Goal: Transaction & Acquisition: Purchase product/service

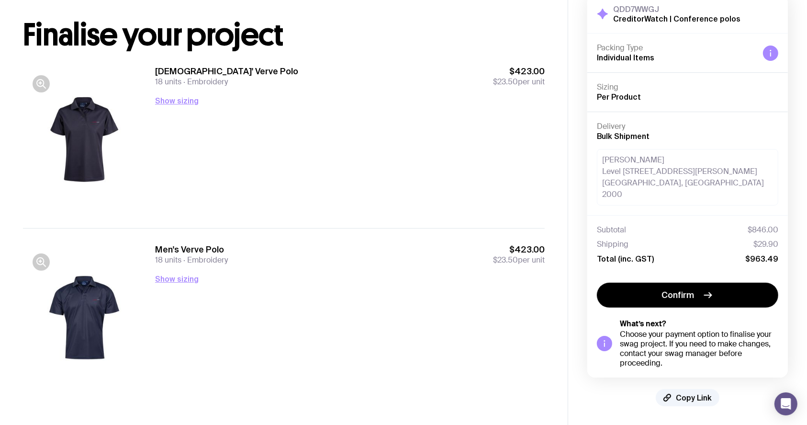
click at [365, 165] on div "[DEMOGRAPHIC_DATA]' Verve Polo 18 units Embroidery $423.00 $23.50 per unit Show…" at bounding box center [350, 139] width 390 height 147
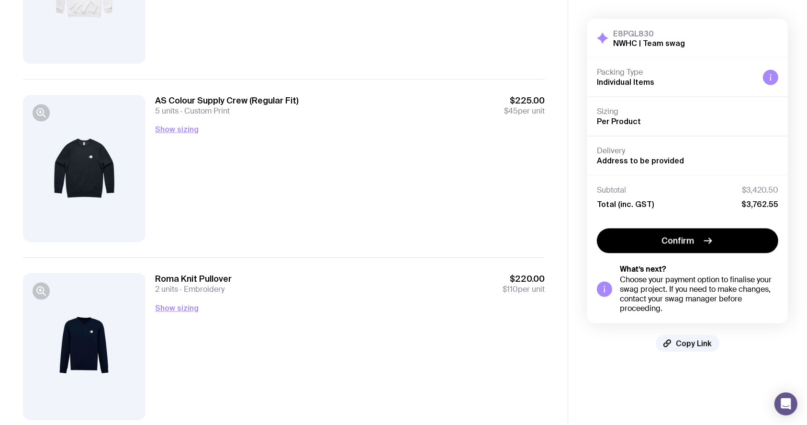
scroll to position [1610, 0]
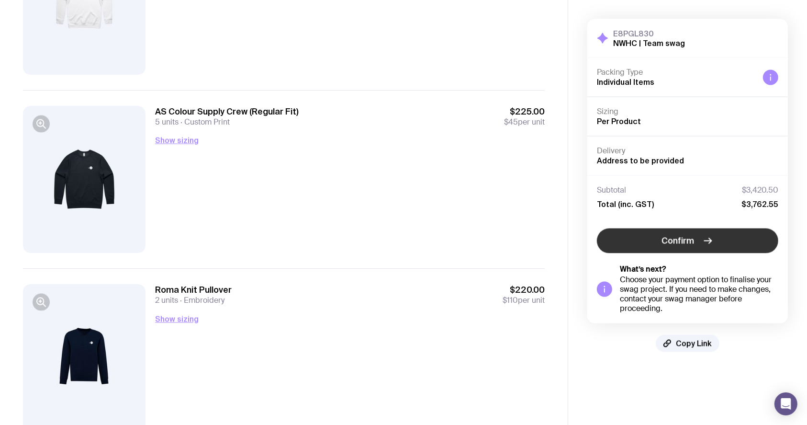
click at [737, 235] on button "Confirm" at bounding box center [687, 240] width 181 height 25
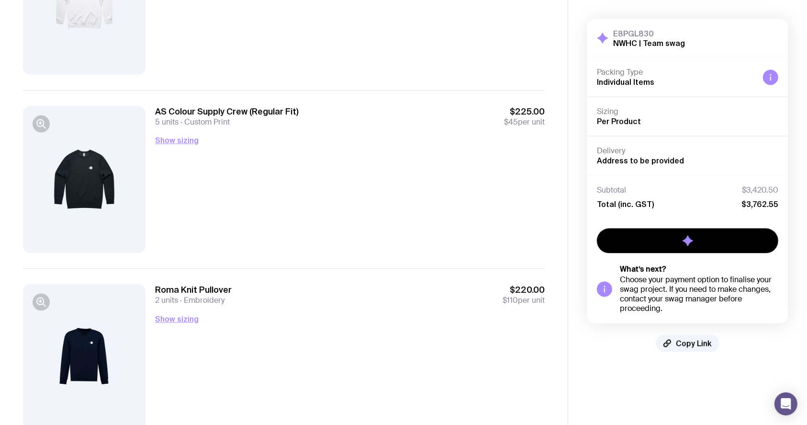
scroll to position [0, 0]
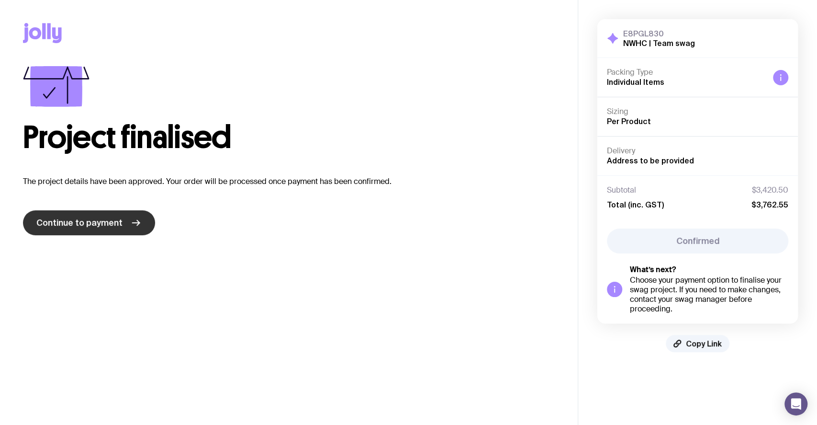
click at [120, 229] on link "Continue to payment" at bounding box center [89, 222] width 132 height 25
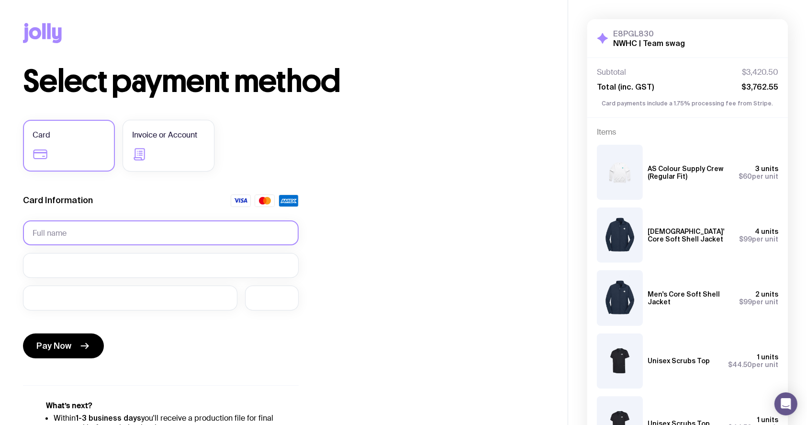
click at [108, 224] on input "text" at bounding box center [161, 232] width 276 height 25
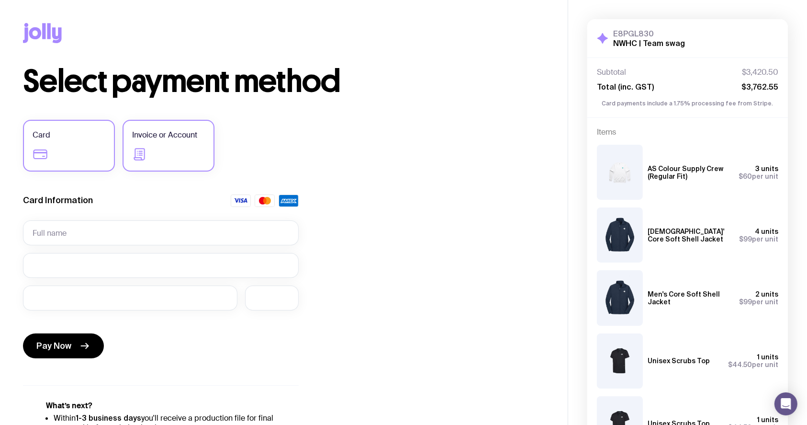
click at [145, 136] on span "Invoice or Account" at bounding box center [164, 134] width 65 height 11
click at [0, 0] on input "Invoice or Account" at bounding box center [0, 0] width 0 height 0
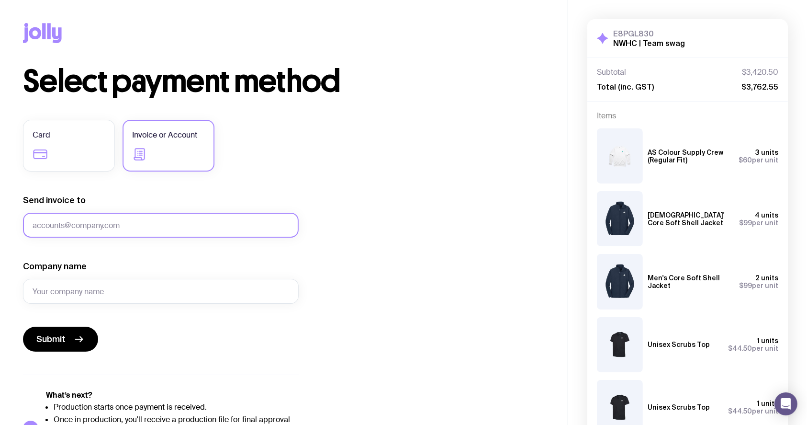
click at [75, 228] on input "Send invoice to" at bounding box center [161, 225] width 276 height 25
paste input "[EMAIL_ADDRESS][DOMAIN_NAME]"
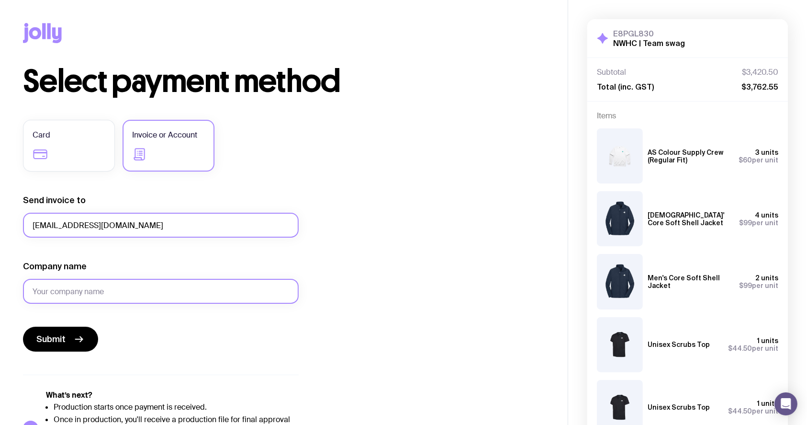
type input "[EMAIL_ADDRESS][DOMAIN_NAME]"
click at [99, 286] on input "Company name" at bounding box center [161, 291] width 276 height 25
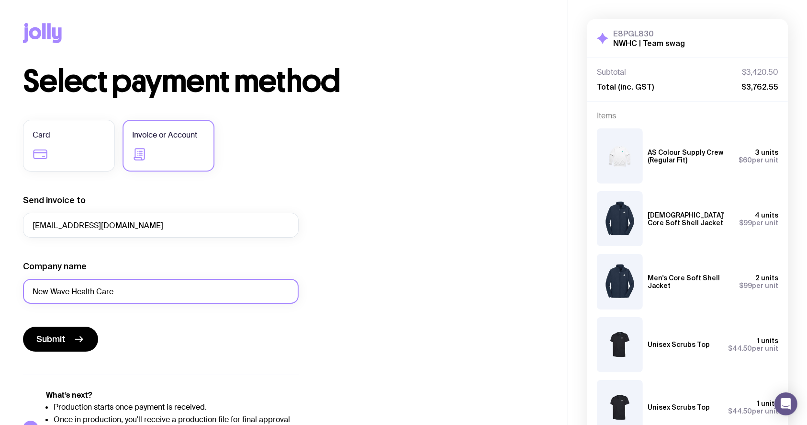
click at [102, 290] on input "New Wave Health Care" at bounding box center [161, 291] width 276 height 25
type input "New Wave Healthcare"
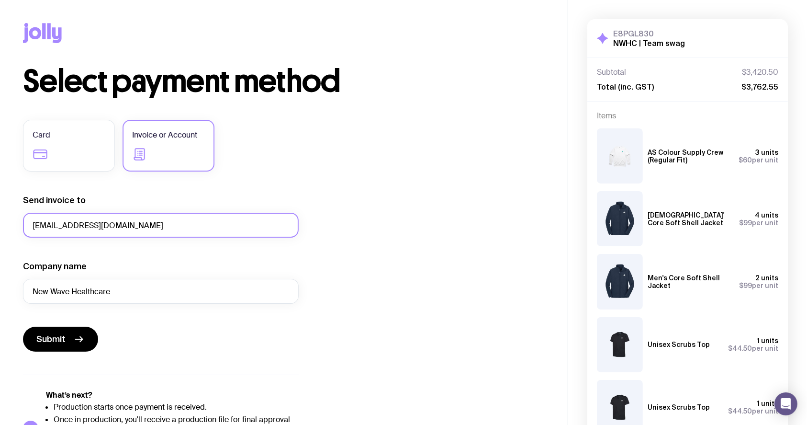
click at [176, 223] on input "[EMAIL_ADDRESS][DOMAIN_NAME]" at bounding box center [161, 225] width 276 height 25
click at [176, 224] on input "[EMAIL_ADDRESS][DOMAIN_NAME]" at bounding box center [161, 225] width 276 height 25
click at [182, 228] on input "[EMAIL_ADDRESS][DOMAIN_NAME]" at bounding box center [161, 225] width 276 height 25
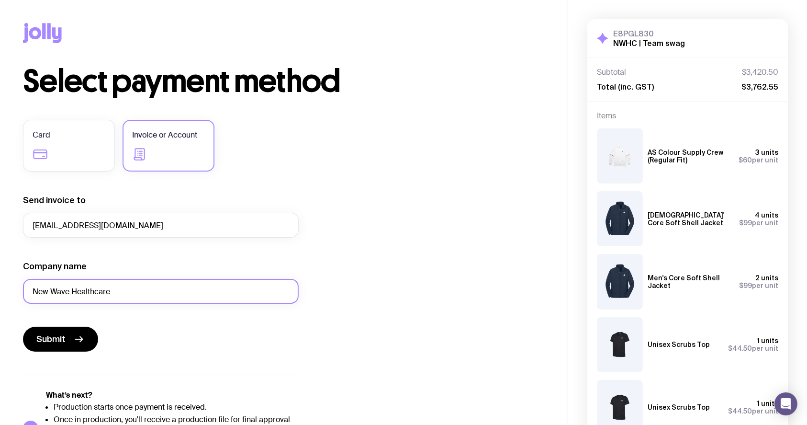
click at [144, 296] on input "New Wave Healthcare" at bounding box center [161, 291] width 276 height 25
click at [155, 322] on form "Send invoice to [EMAIL_ADDRESS][DOMAIN_NAME] Company name New Wave Healthcare S…" at bounding box center [161, 272] width 276 height 157
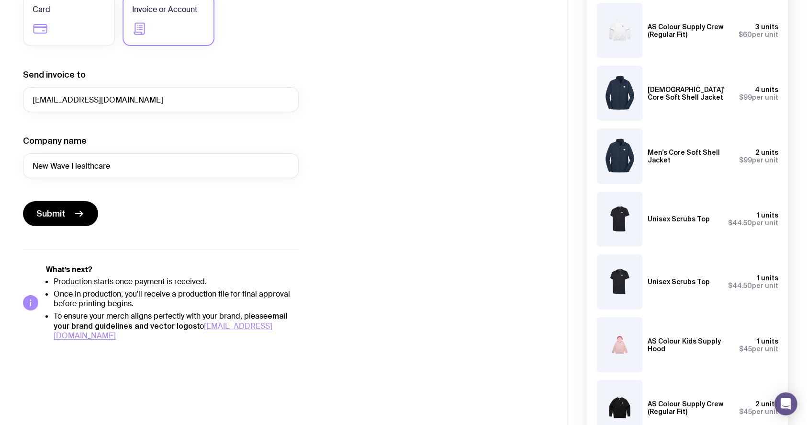
scroll to position [127, 0]
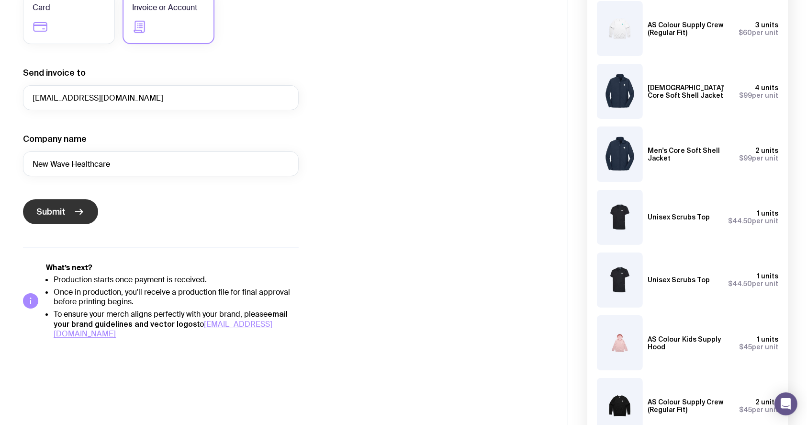
click at [70, 214] on button "Submit" at bounding box center [60, 211] width 75 height 25
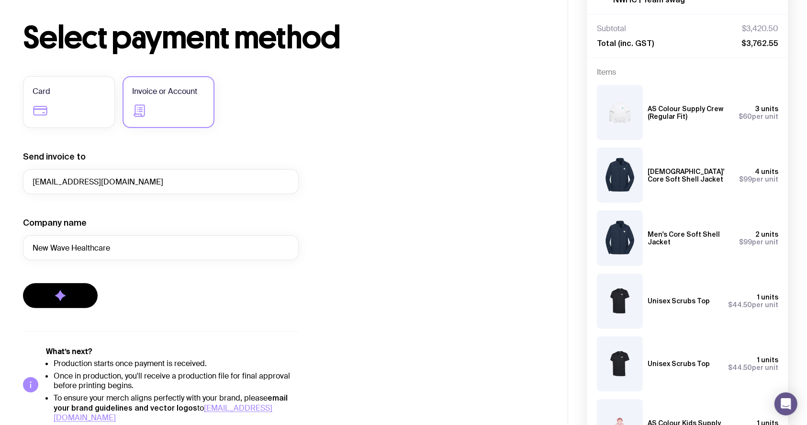
scroll to position [64, 0]
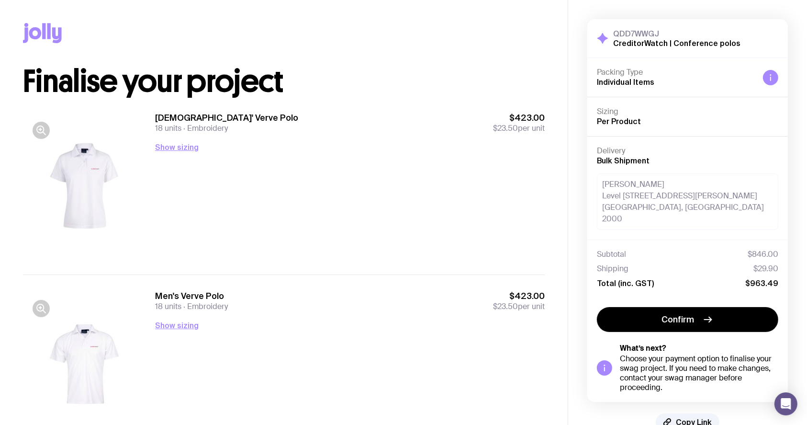
click at [444, 25] on div "Copy Link" at bounding box center [284, 33] width 522 height 66
drag, startPoint x: 691, startPoint y: 404, endPoint x: 684, endPoint y: 403, distance: 6.3
click at [691, 417] on span "Copy Link" at bounding box center [694, 422] width 36 height 10
click at [246, 159] on div "Ladies' Verve Polo 18 units Embroidery $423.00 $23.50 per unit Show sizing Men’…" at bounding box center [350, 185] width 390 height 147
click at [249, 193] on div "Ladies' Verve Polo 18 units Embroidery $423.00 $23.50 per unit Show sizing Men’…" at bounding box center [350, 185] width 390 height 147
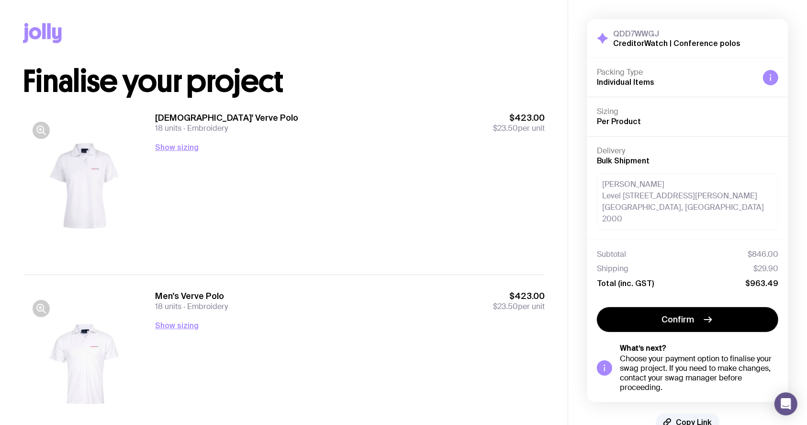
click at [248, 194] on div "Ladies' Verve Polo 18 units Embroidery $423.00 $23.50 per unit Show sizing Men’…" at bounding box center [350, 185] width 390 height 147
